Goal: Task Accomplishment & Management: Manage account settings

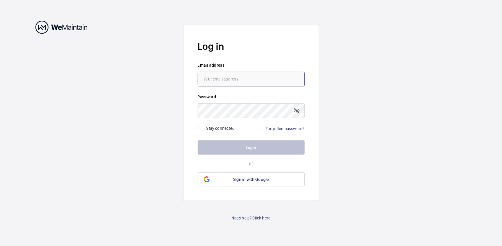
type input "[EMAIL_ADDRESS][DOMAIN_NAME]"
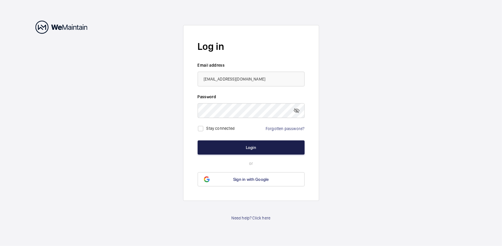
click at [253, 149] on button "Login" at bounding box center [251, 148] width 107 height 14
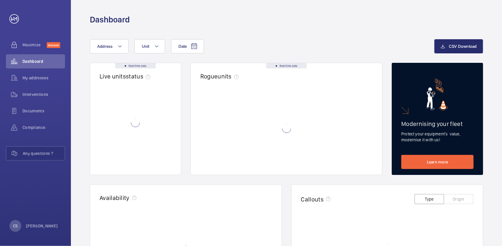
click at [253, 149] on wm-front-async-data-loader at bounding box center [286, 129] width 173 height 74
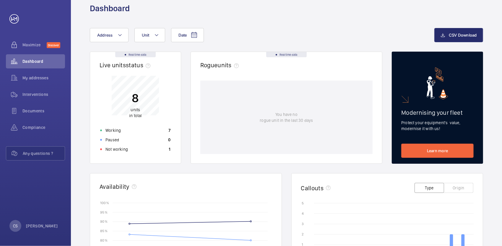
scroll to position [9, 0]
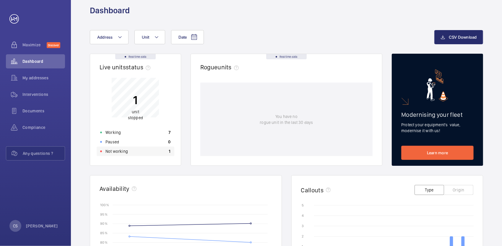
click at [113, 152] on p "Not working" at bounding box center [116, 152] width 22 height 6
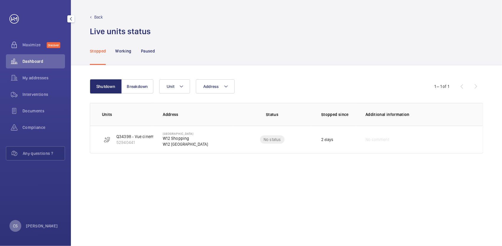
click at [18, 228] on div "CS" at bounding box center [15, 226] width 12 height 12
click at [24, 213] on p "Logout" at bounding box center [25, 213] width 21 height 6
